Goal: Task Accomplishment & Management: Understand process/instructions

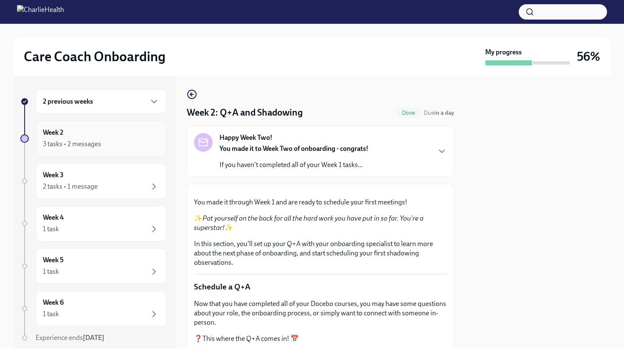
click at [100, 148] on div "3 tasks • 2 messages" at bounding box center [72, 143] width 58 height 9
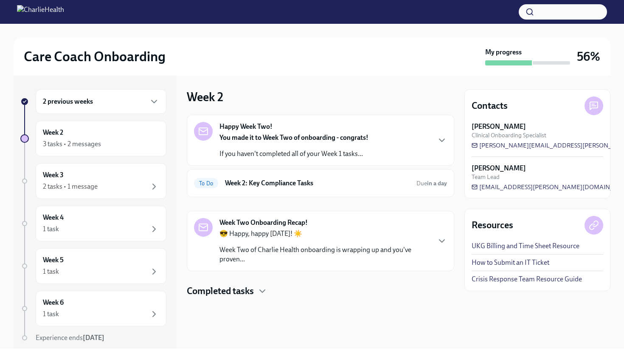
click at [435, 242] on div "Week Two Onboarding Recap! 😎 Happy, happy [DATE]! ☀️ Week Two of Charlie Health…" at bounding box center [320, 241] width 253 height 46
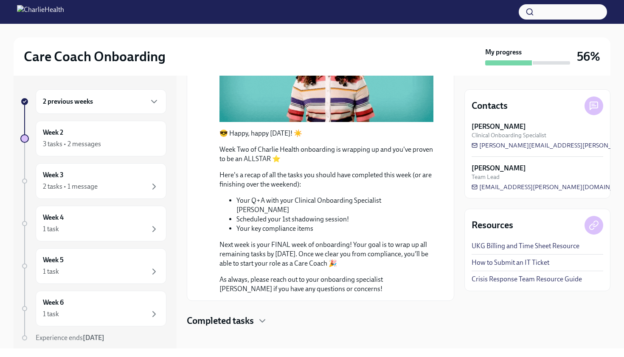
scroll to position [250, 0]
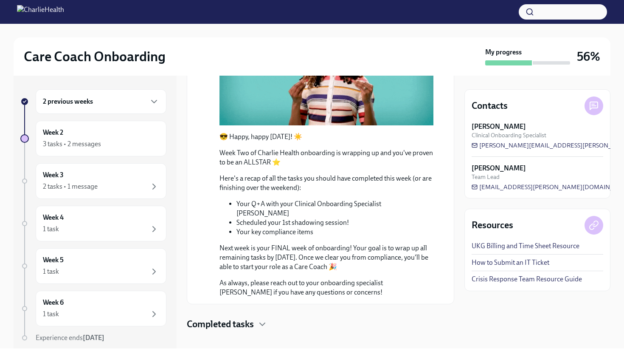
click at [237, 318] on h4 "Completed tasks" at bounding box center [220, 324] width 67 height 13
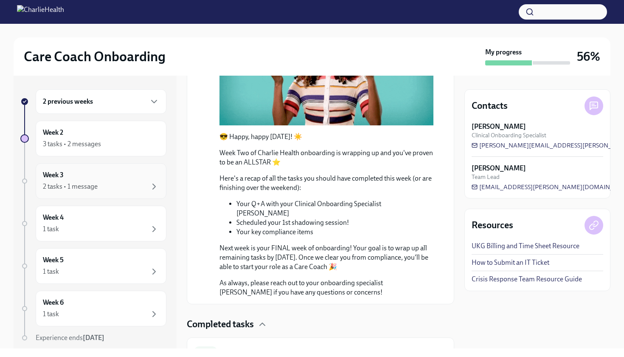
click at [87, 177] on div "Week 3 2 tasks • 1 message" at bounding box center [101, 180] width 116 height 21
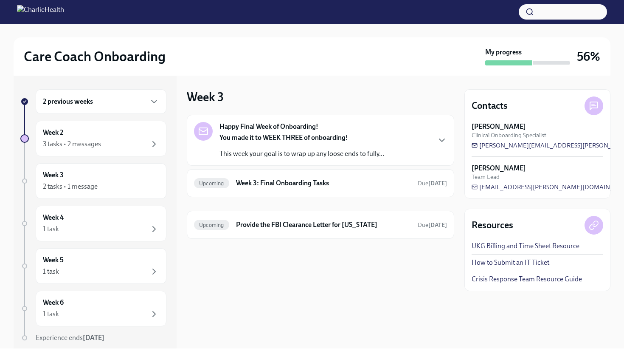
click at [290, 143] on div "You made it to WEEK THREE of onboarding! This week your goal is to wrap up any …" at bounding box center [301, 145] width 165 height 25
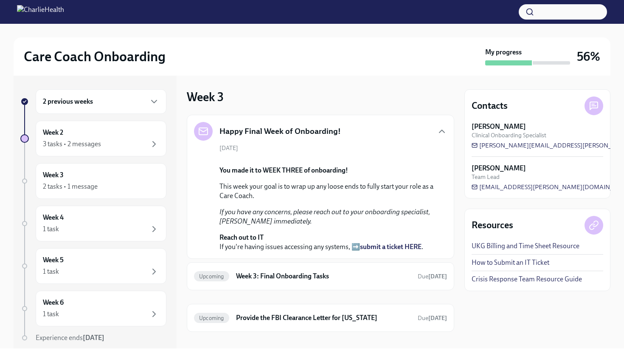
click at [357, 82] on div "Week 3 Happy Final Week of Onboarding! [DATE] You made it to WEEK THREE of onbo…" at bounding box center [320, 212] width 267 height 273
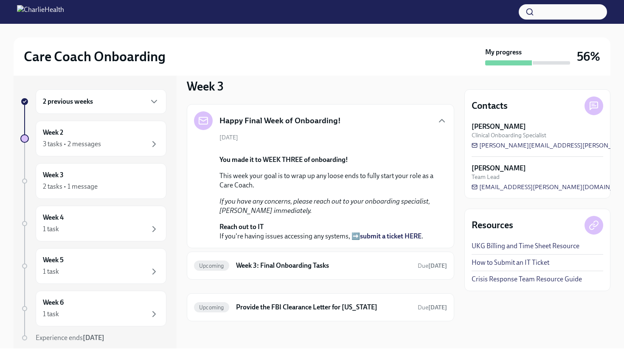
scroll to position [117, 0]
click at [326, 261] on h6 "Week 3: Final Onboarding Tasks" at bounding box center [323, 265] width 175 height 9
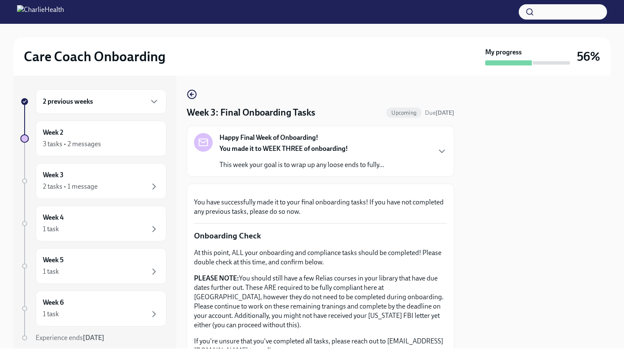
click at [482, 242] on div at bounding box center [537, 212] width 146 height 273
